Goal: Information Seeking & Learning: Learn about a topic

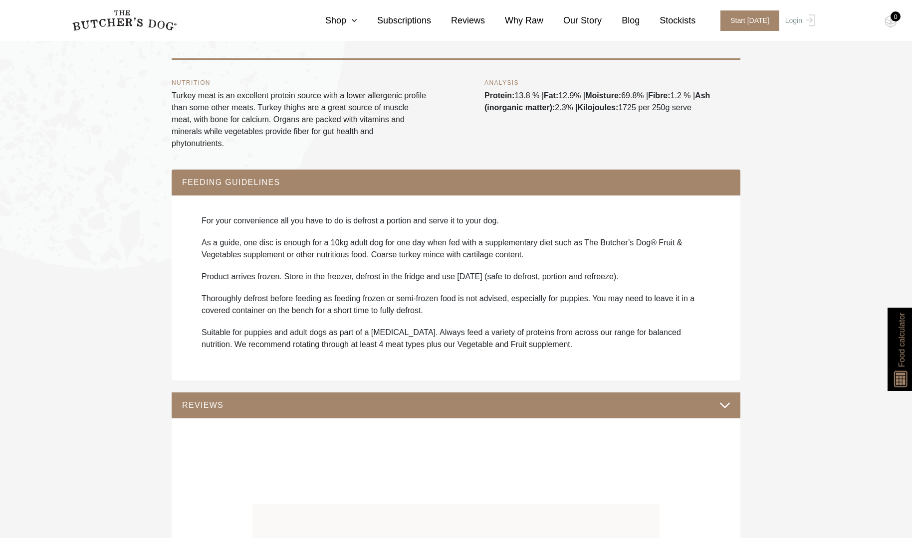
scroll to position [638, 0]
click at [346, 22] on link "Shop" at bounding box center [331, 20] width 52 height 13
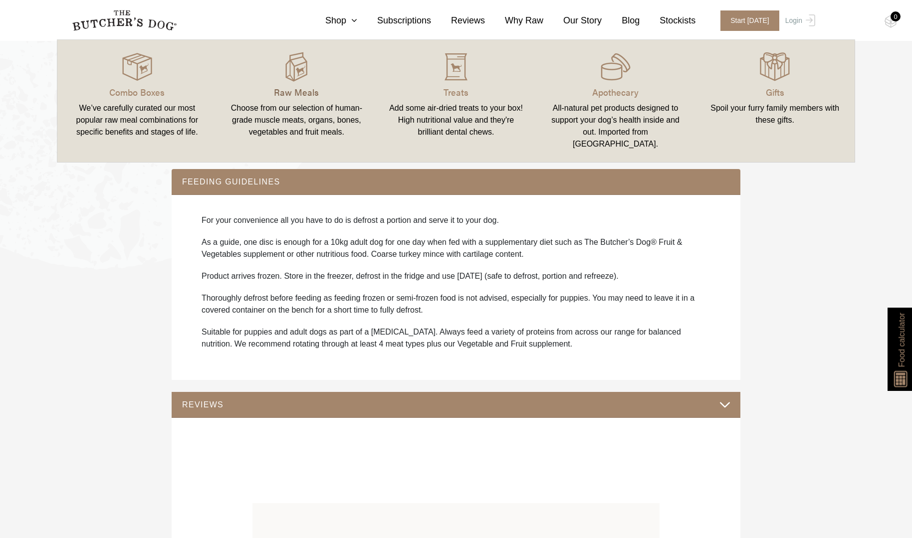
click at [300, 86] on p "Raw Meals" at bounding box center [297, 91] width 136 height 13
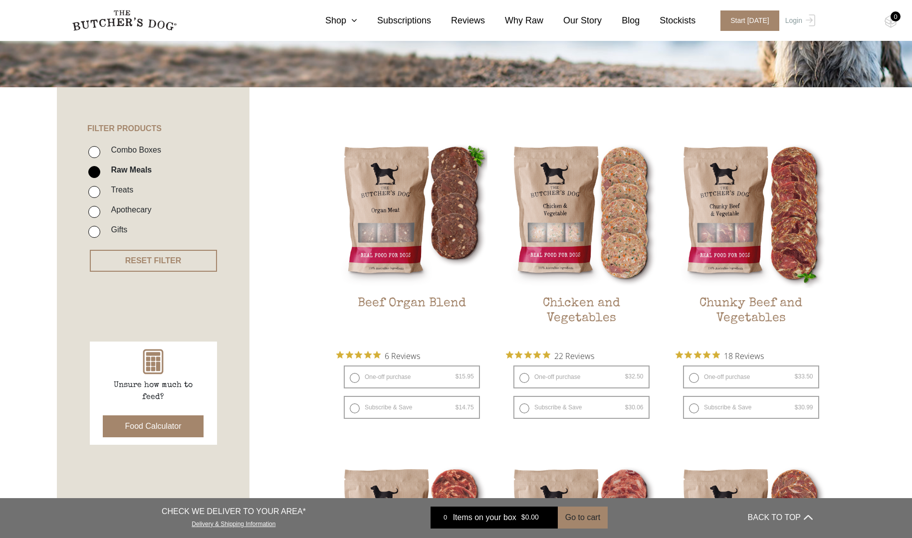
scroll to position [160, 0]
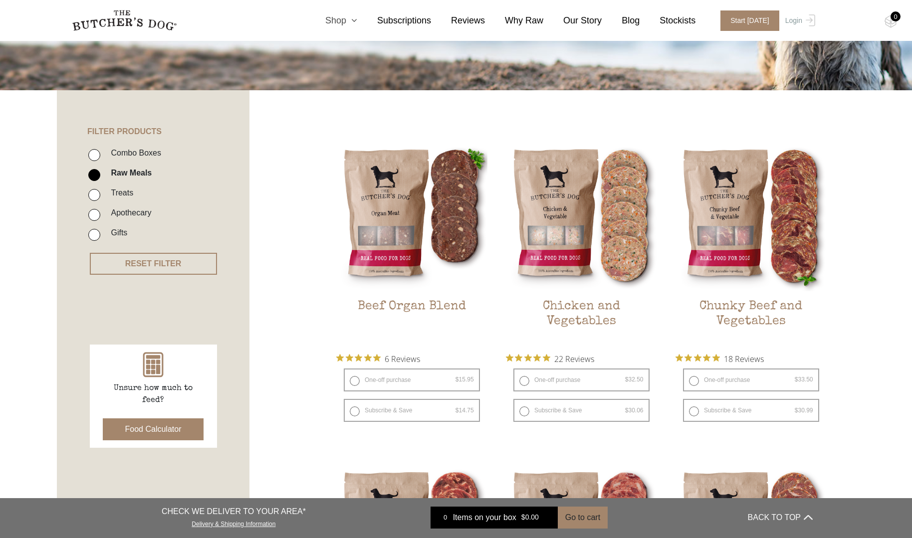
click at [348, 21] on link "Shop" at bounding box center [331, 20] width 52 height 13
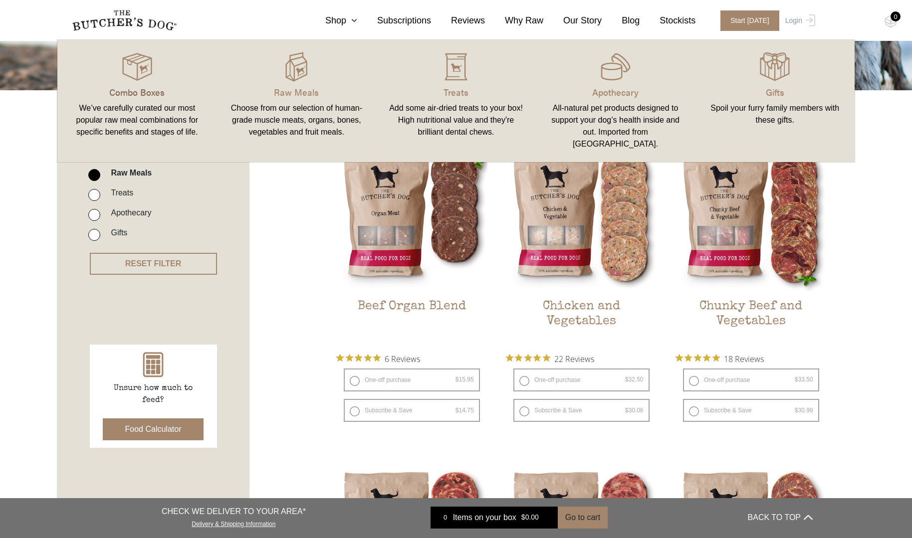
click at [154, 89] on p "Combo Boxes" at bounding box center [137, 91] width 136 height 13
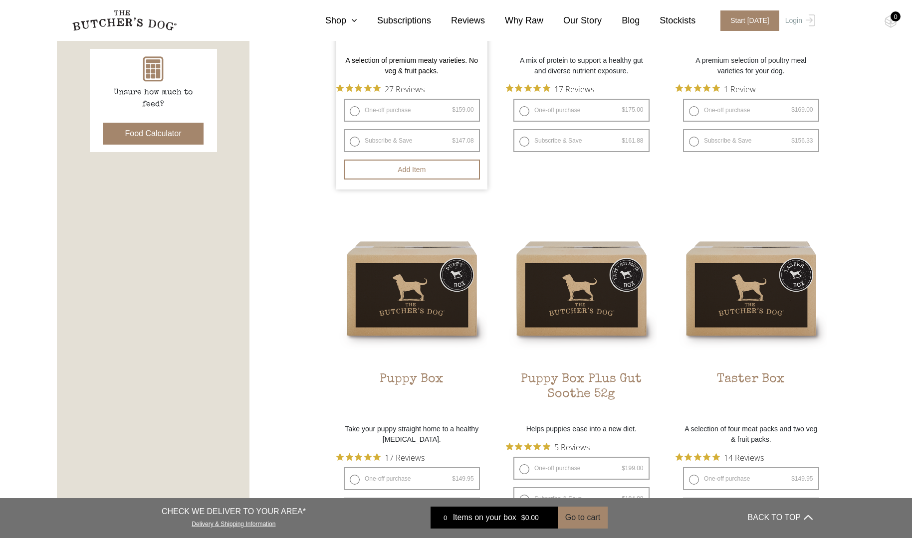
scroll to position [460, 0]
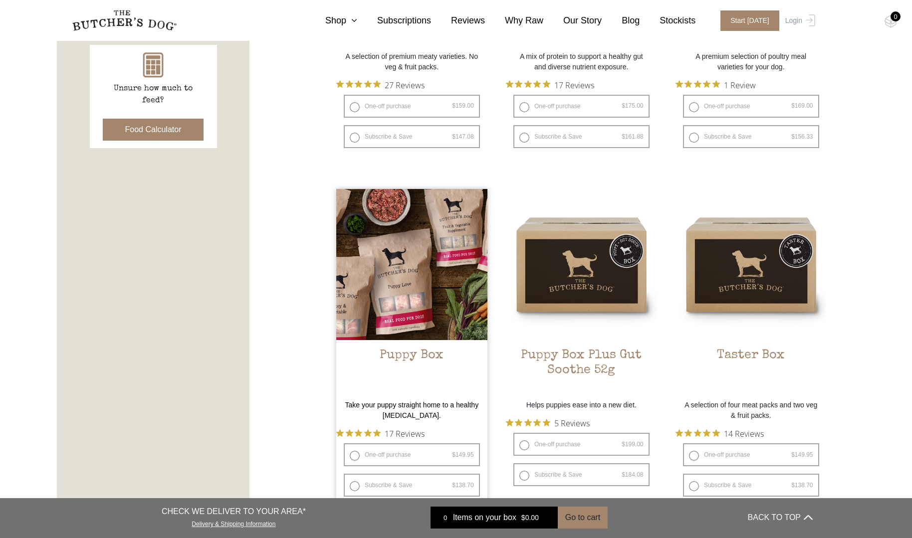
click at [446, 269] on img at bounding box center [411, 264] width 151 height 151
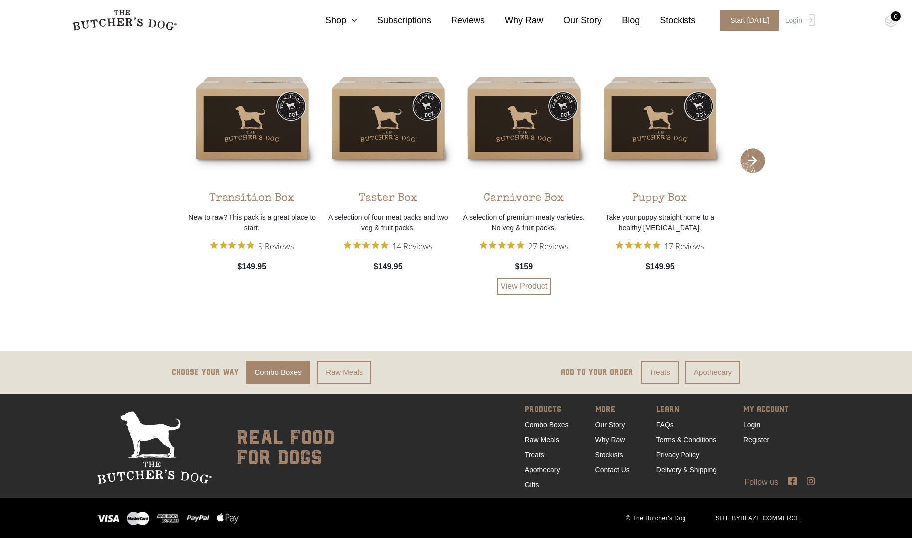
scroll to position [1973, 0]
click at [549, 438] on link "Raw Meals" at bounding box center [542, 440] width 34 height 8
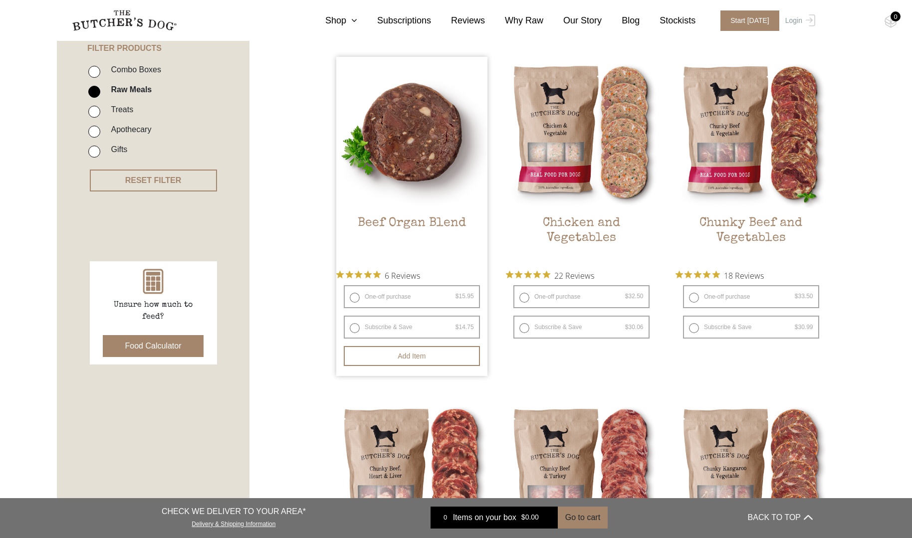
scroll to position [245, 0]
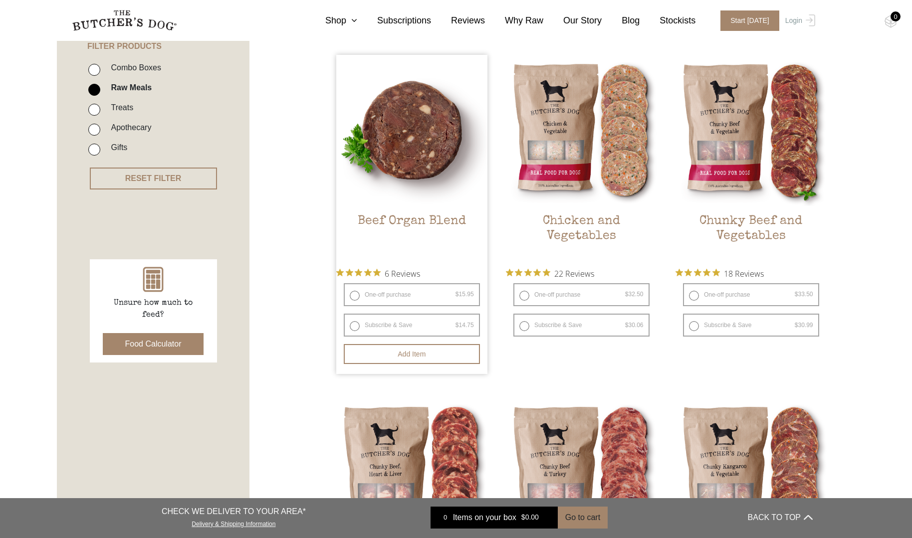
click at [407, 196] on img at bounding box center [411, 130] width 151 height 151
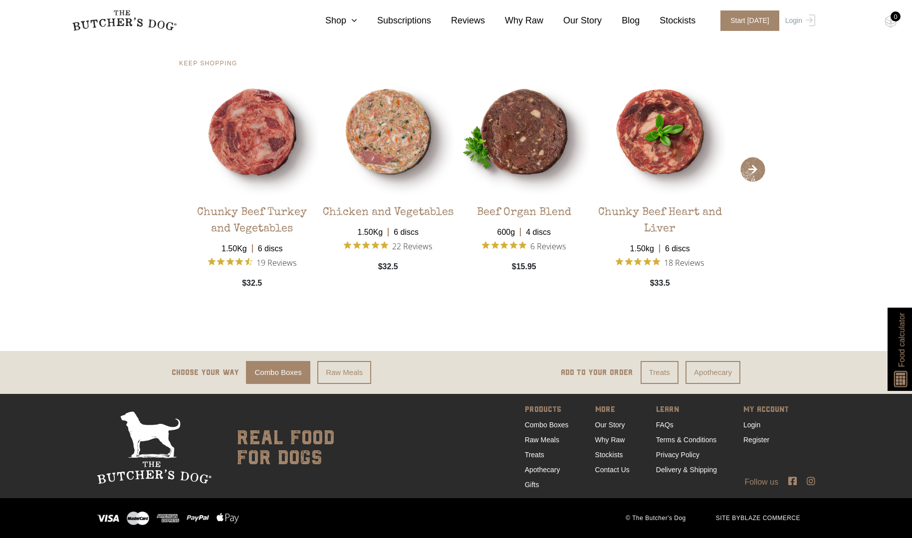
scroll to position [1667, 0]
drag, startPoint x: 667, startPoint y: 424, endPoint x: 672, endPoint y: 413, distance: 12.5
click at [667, 423] on link "FAQs" at bounding box center [664, 425] width 17 height 8
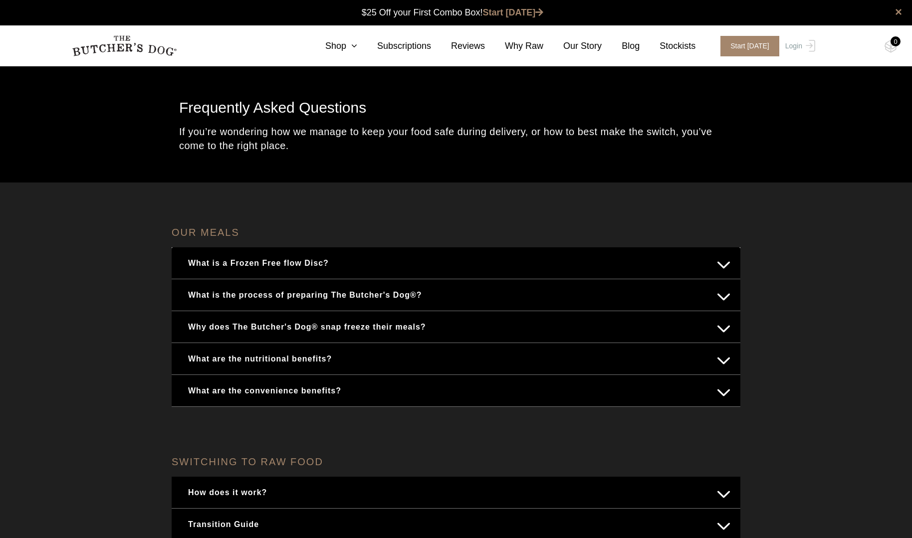
scroll to position [0, 0]
click at [720, 266] on button "What is a Frozen Free flow Disc?" at bounding box center [456, 262] width 549 height 19
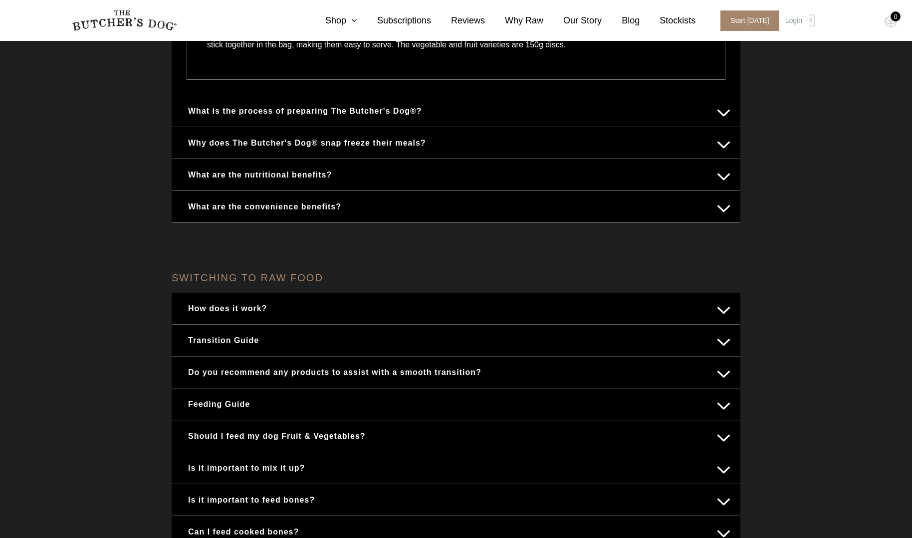
scroll to position [304, 0]
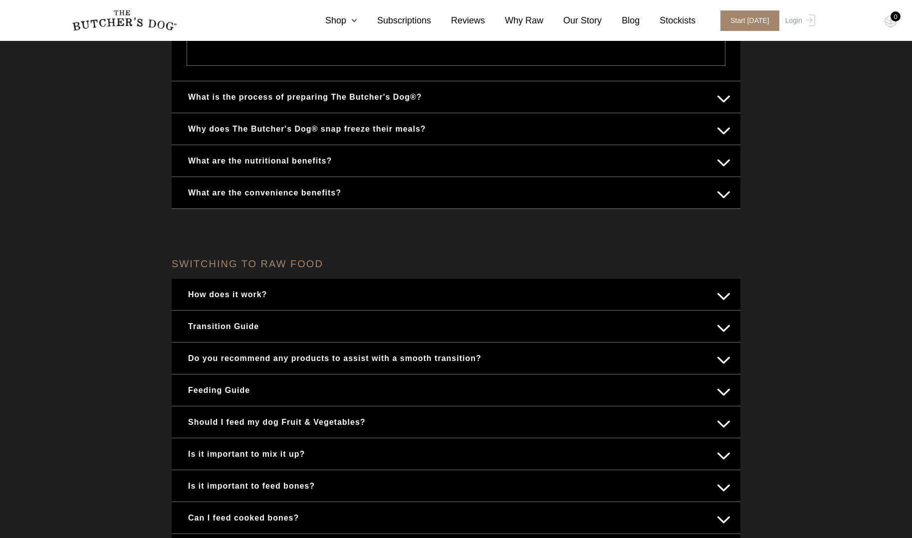
click at [726, 294] on button "How does it work?" at bounding box center [456, 294] width 549 height 19
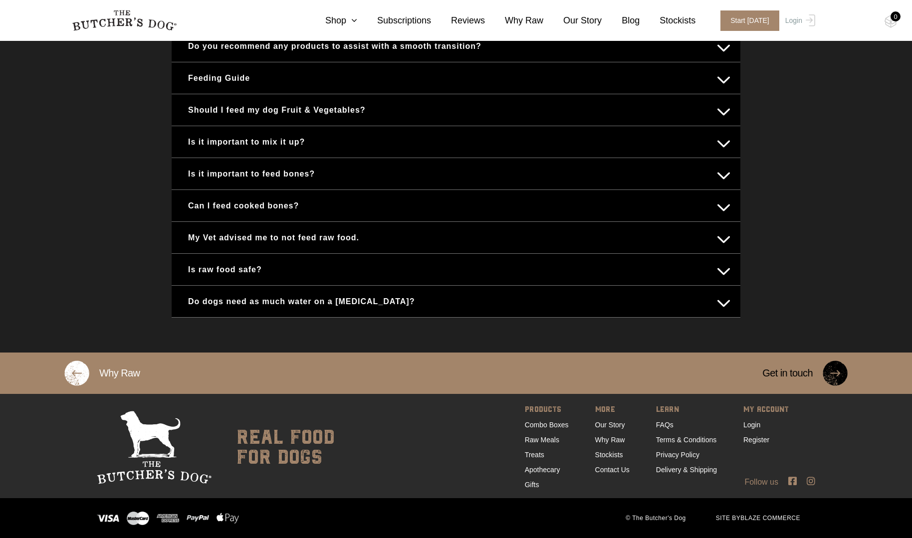
scroll to position [652, 0]
